Goal: Task Accomplishment & Management: Use online tool/utility

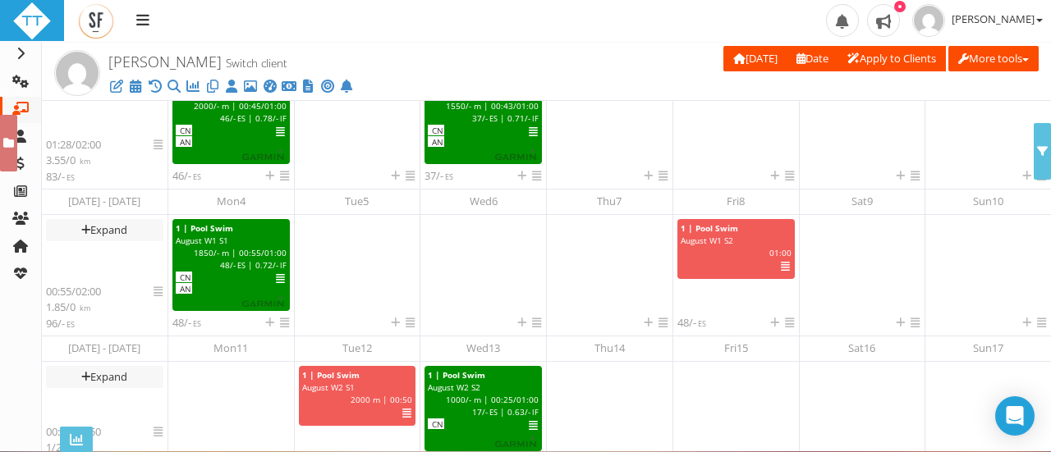
scroll to position [465, 0]
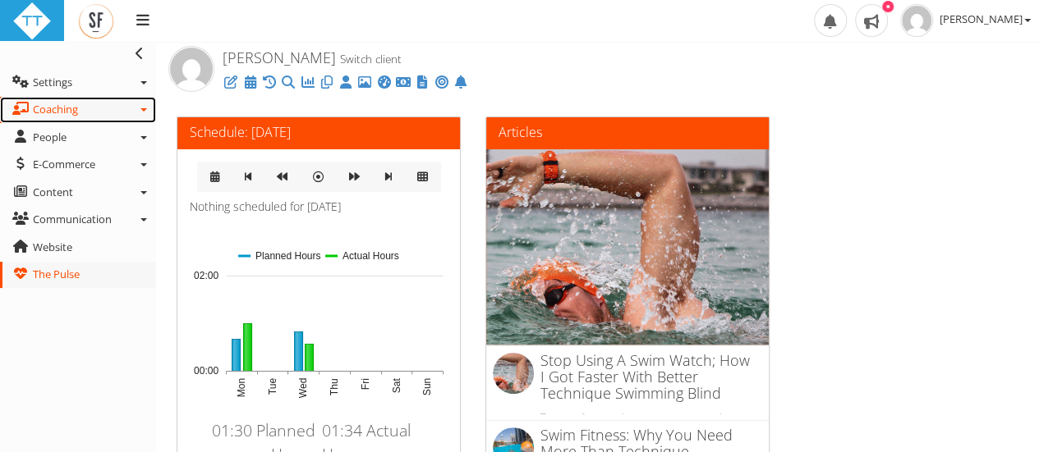
click at [80, 118] on link "Coaching" at bounding box center [78, 110] width 156 height 26
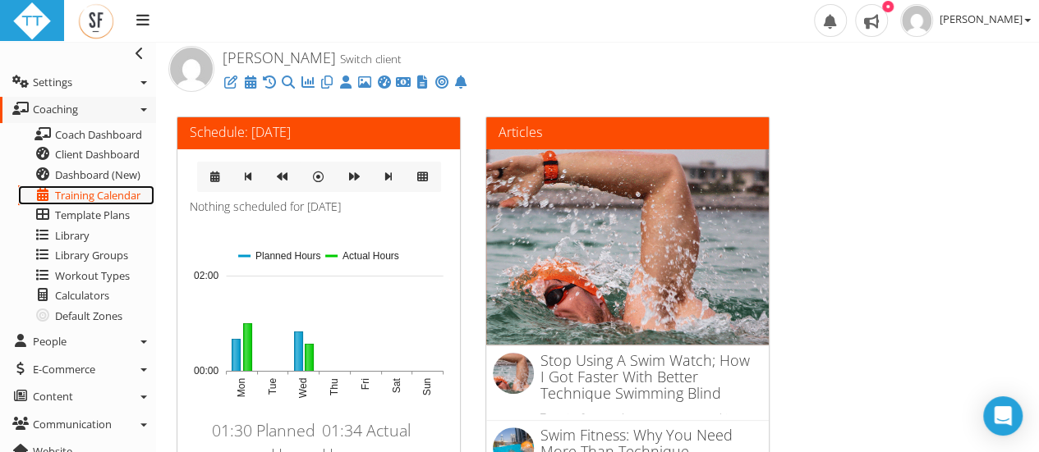
click at [99, 194] on span "Training Calendar" at bounding box center [97, 195] width 85 height 15
